Goal: Task Accomplishment & Management: Use online tool/utility

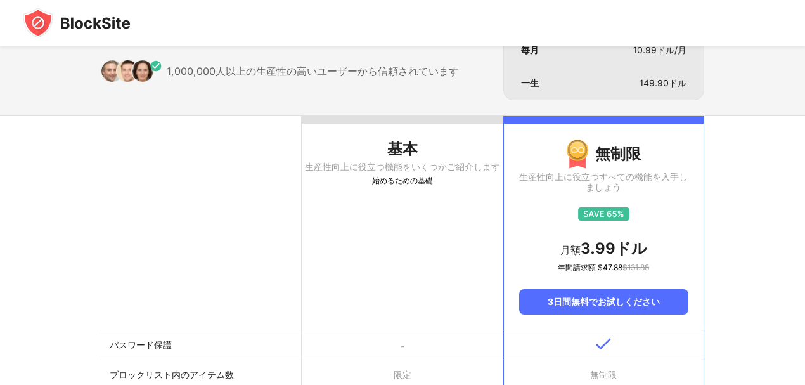
scroll to position [127, 0]
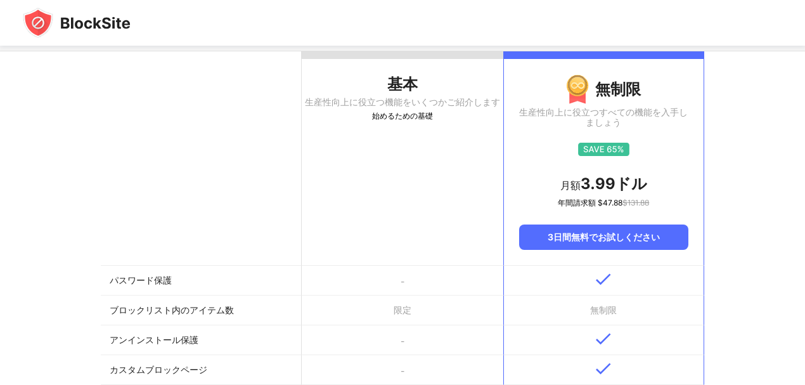
click at [431, 156] on th "基本 生産性向上に役立つ機能をいくつかご紹介します 始めるための基礎" at bounding box center [402, 158] width 201 height 214
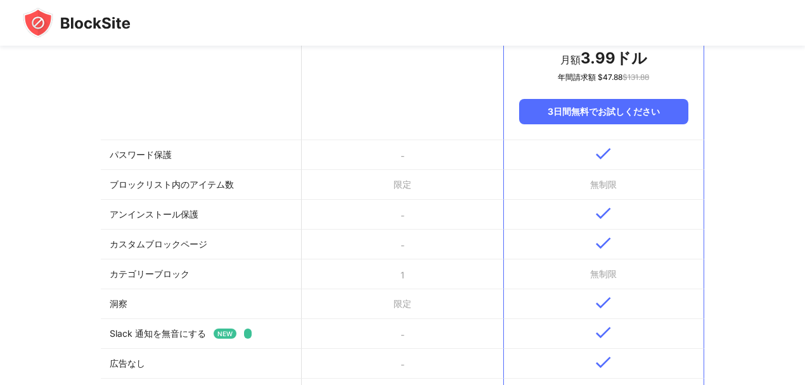
scroll to position [254, 0]
click at [225, 181] on font "ブロックリスト内のアイテム数" at bounding box center [172, 183] width 124 height 11
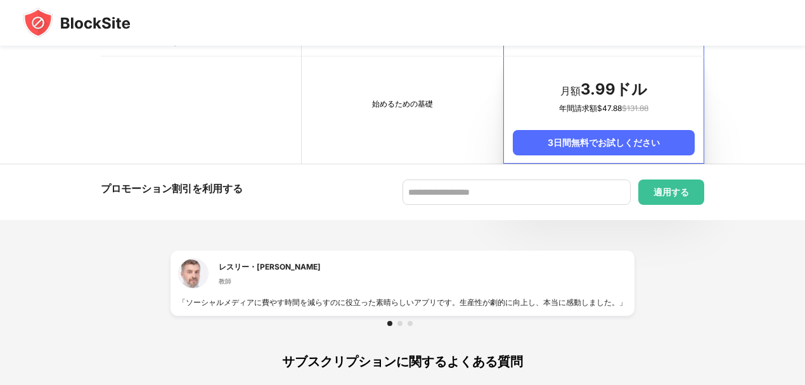
scroll to position [660, 0]
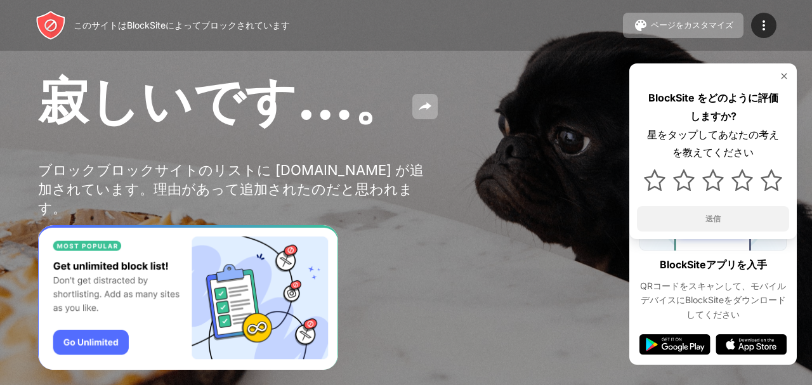
drag, startPoint x: 575, startPoint y: 86, endPoint x: 610, endPoint y: 72, distance: 38.2
click at [583, 82] on div "寂しいです…。" at bounding box center [332, 102] width 589 height 68
click at [758, 15] on div at bounding box center [763, 25] width 25 height 25
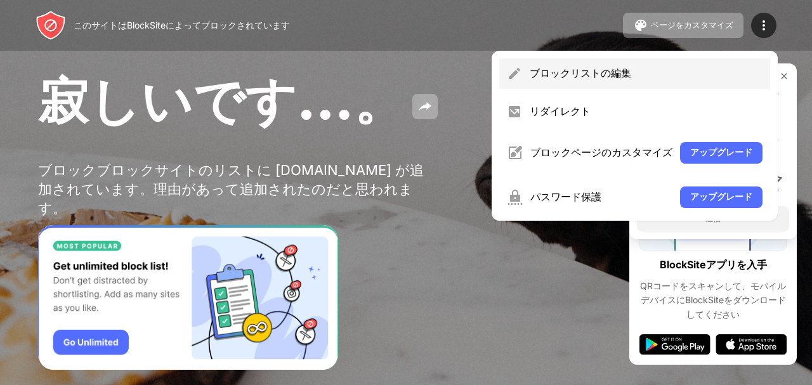
click at [658, 72] on div "ブロックリストの編集" at bounding box center [646, 74] width 233 height 14
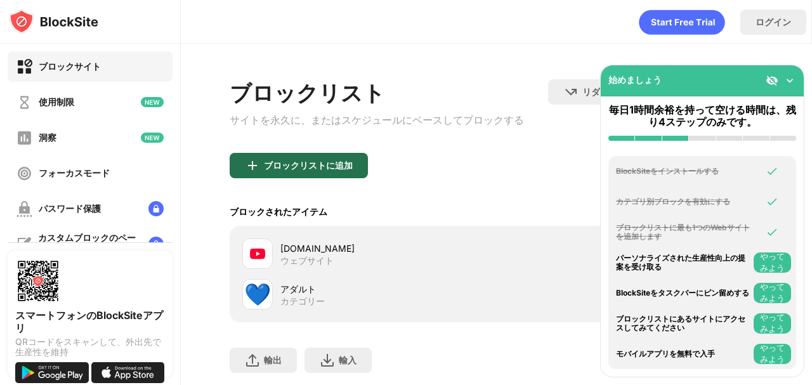
click at [322, 171] on font "ブロックリストに追加" at bounding box center [308, 165] width 89 height 11
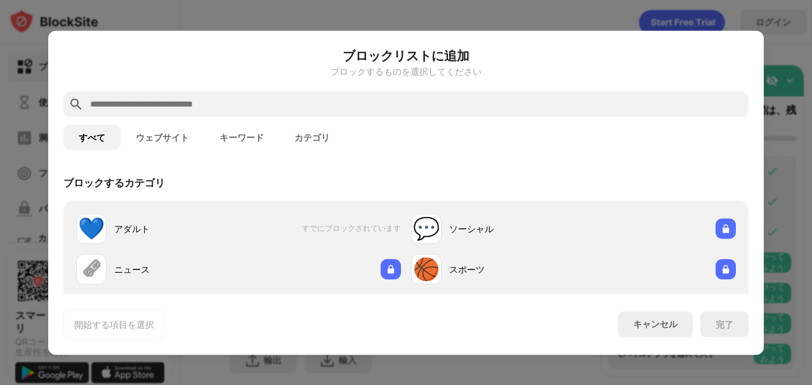
click at [225, 103] on input "text" at bounding box center [416, 103] width 654 height 15
paste input "**********"
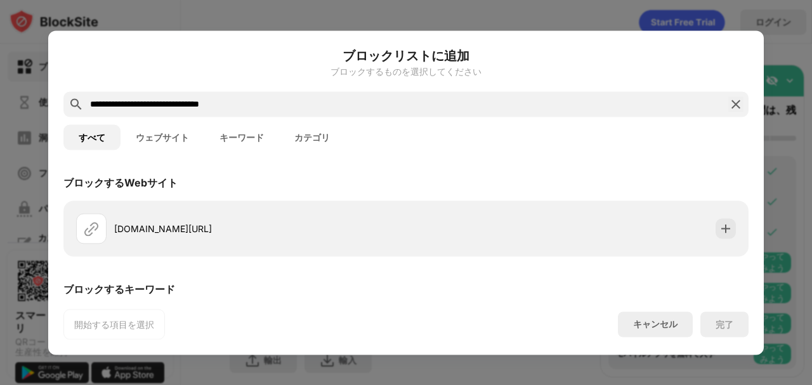
drag, startPoint x: 209, startPoint y: 107, endPoint x: 260, endPoint y: 101, distance: 51.0
click at [260, 101] on input "**********" at bounding box center [406, 103] width 634 height 15
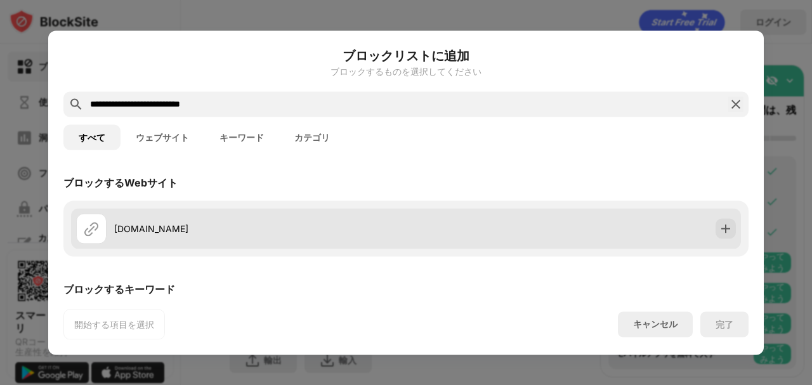
type input "**********"
click at [196, 230] on div "youtubekids.com" at bounding box center [260, 228] width 292 height 13
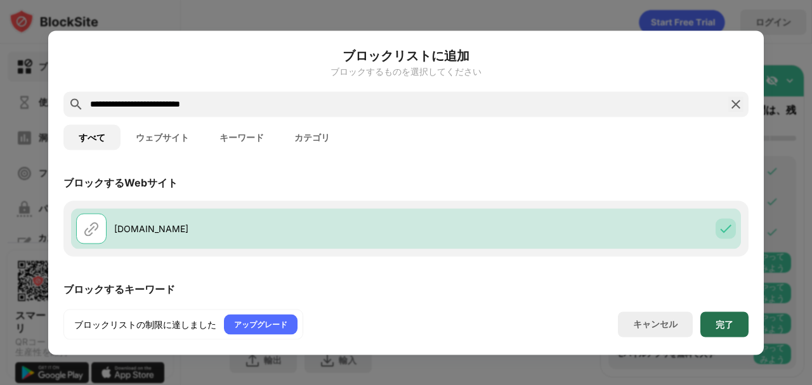
click at [708, 325] on div "完了" at bounding box center [724, 323] width 48 height 25
